Goal: Task Accomplishment & Management: Manage account settings

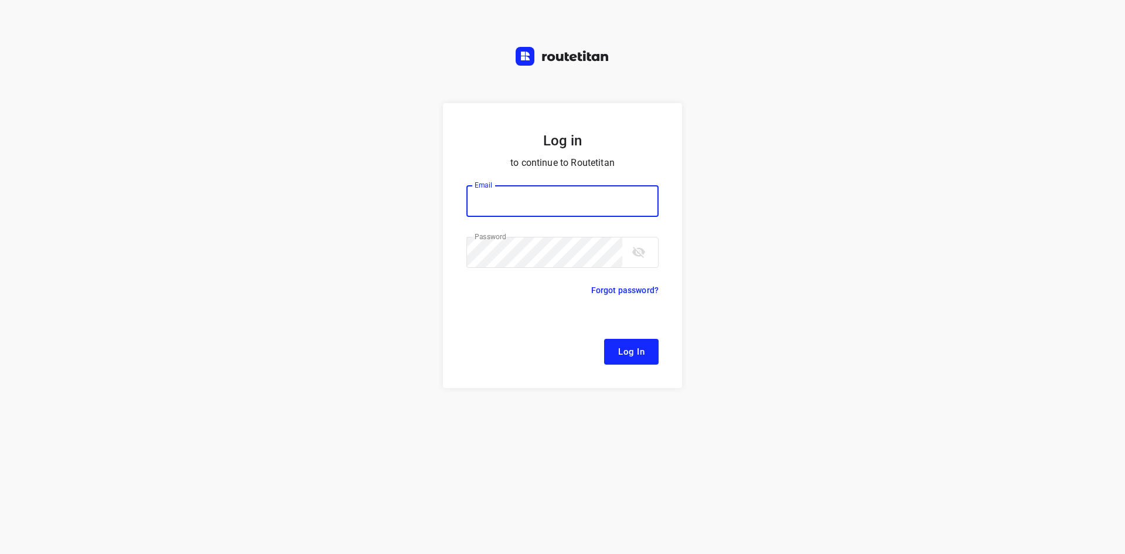
type input "[EMAIL_ADDRESS][DOMAIN_NAME]"
click at [624, 350] on span "Log In" at bounding box center [631, 351] width 26 height 15
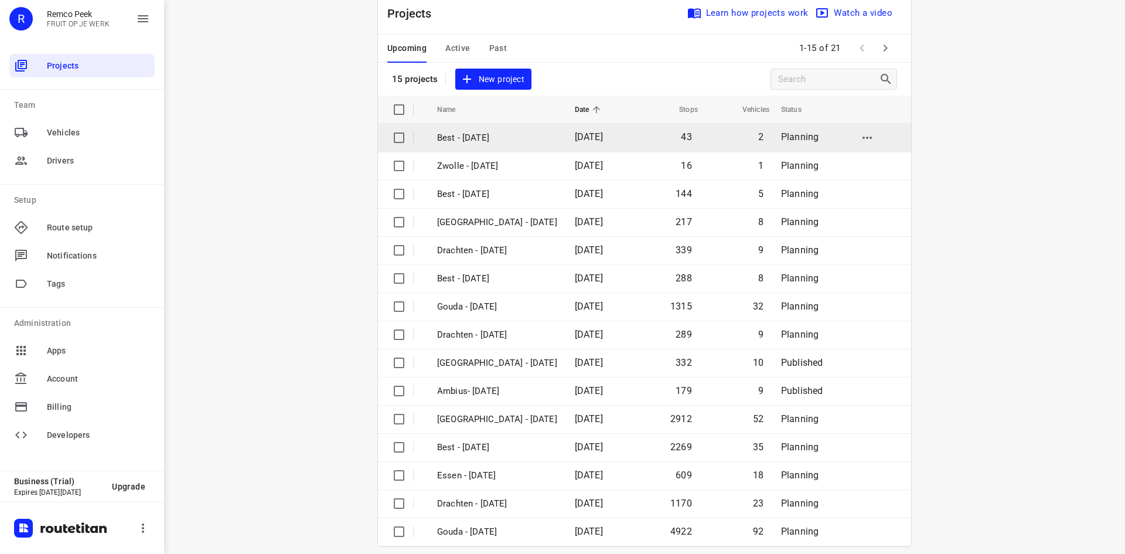
scroll to position [39, 0]
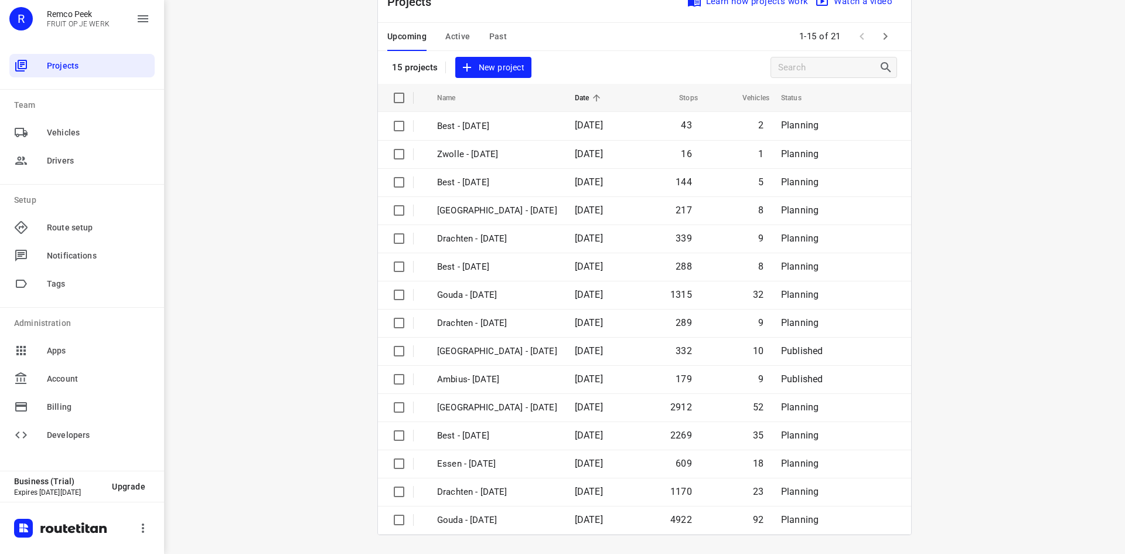
click at [984, 290] on div "i © 2025 Routetitan , © Stadia Maps , © OpenMapTiles © OpenStreetMap contributo…" at bounding box center [644, 277] width 961 height 554
